Goal: Manage account settings

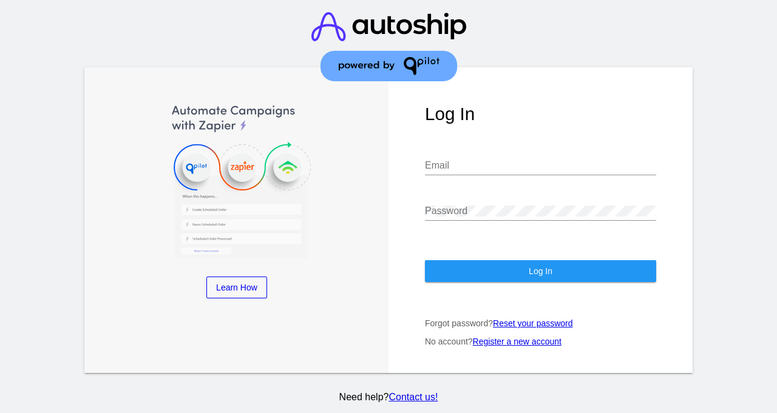
type input "[EMAIL_ADDRESS][DOMAIN_NAME]"
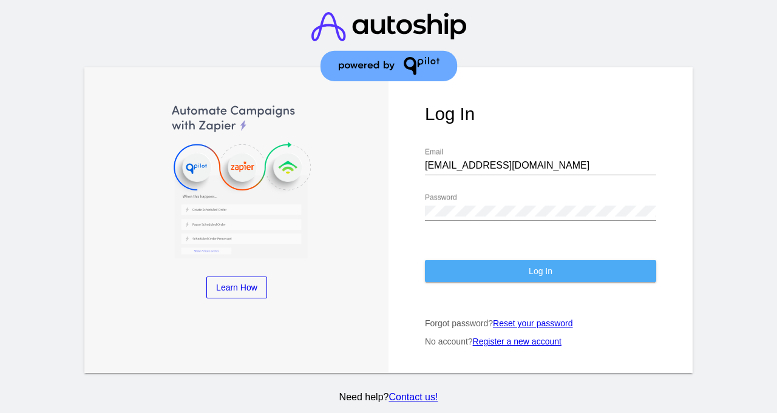
click at [476, 260] on button "Log In" at bounding box center [540, 271] width 231 height 22
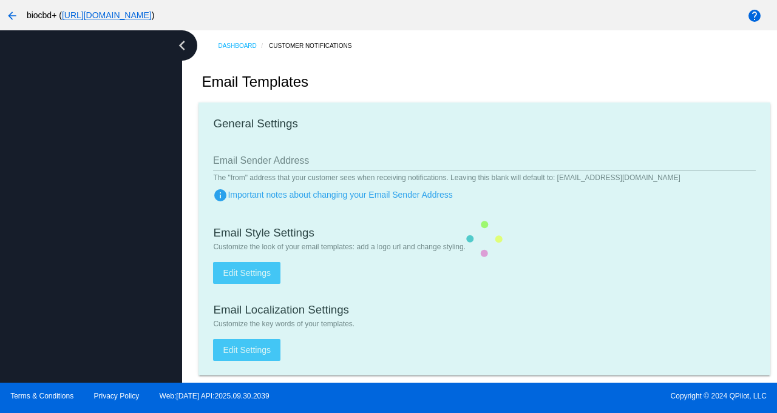
type input "[EMAIL_ADDRESS][DOMAIN_NAME]"
checkbox input "true"
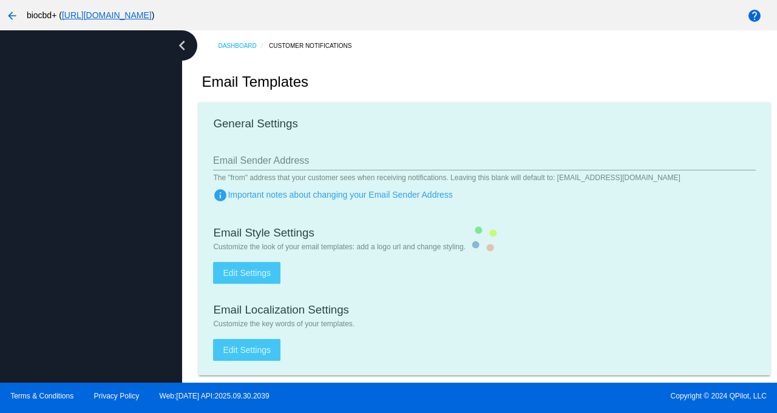
type input "[PERSON_NAME][EMAIL_ADDRESS][DOMAIN_NAME]"
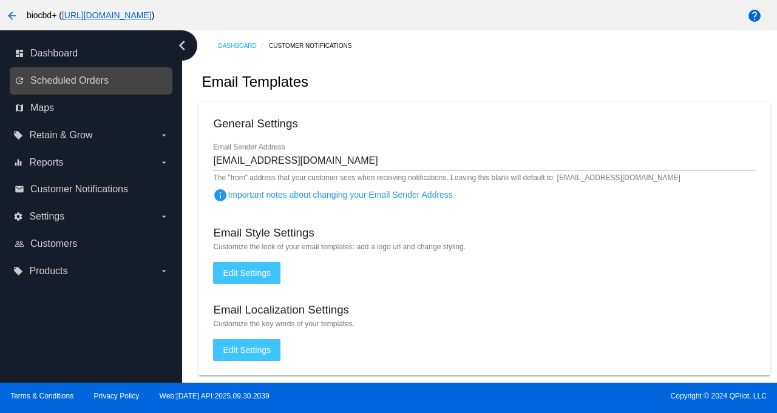
click at [12, 86] on div "update Scheduled Orders" at bounding box center [91, 80] width 163 height 27
click at [106, 84] on span "Scheduled Orders" at bounding box center [69, 80] width 78 height 11
